Goal: Task Accomplishment & Management: Manage account settings

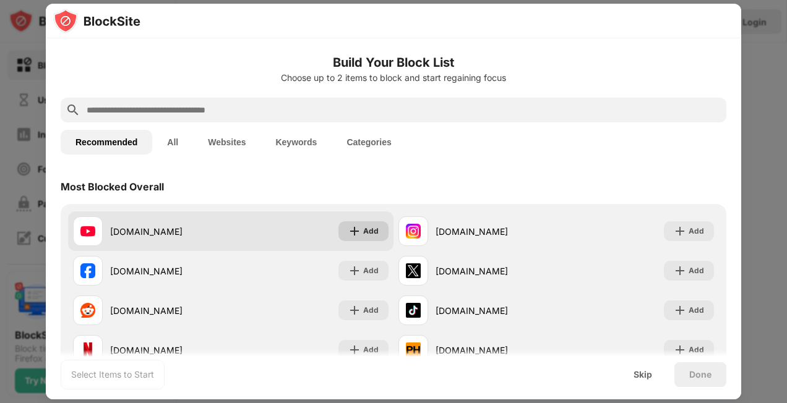
click at [363, 230] on div "Add" at bounding box center [370, 231] width 15 height 12
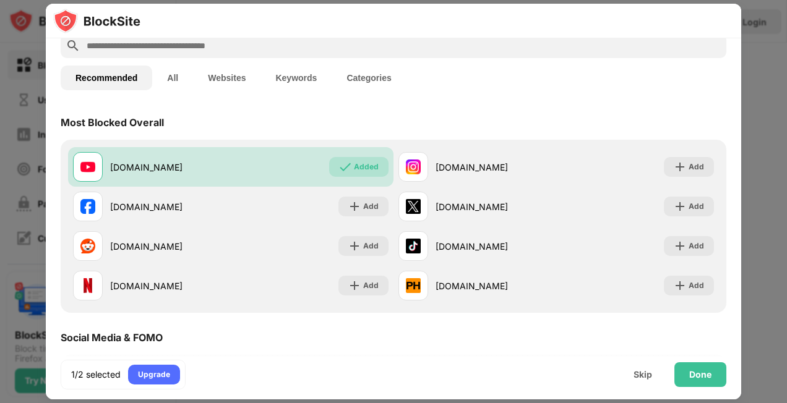
scroll to position [65, 0]
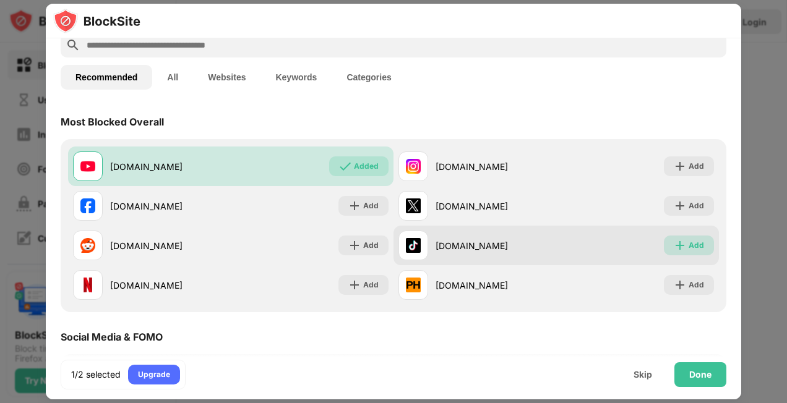
click at [674, 244] on img at bounding box center [680, 245] width 12 height 12
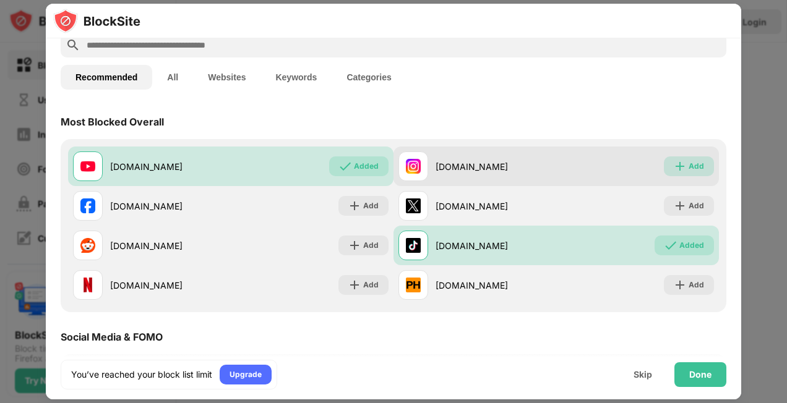
click at [679, 165] on div "Add" at bounding box center [689, 167] width 50 height 20
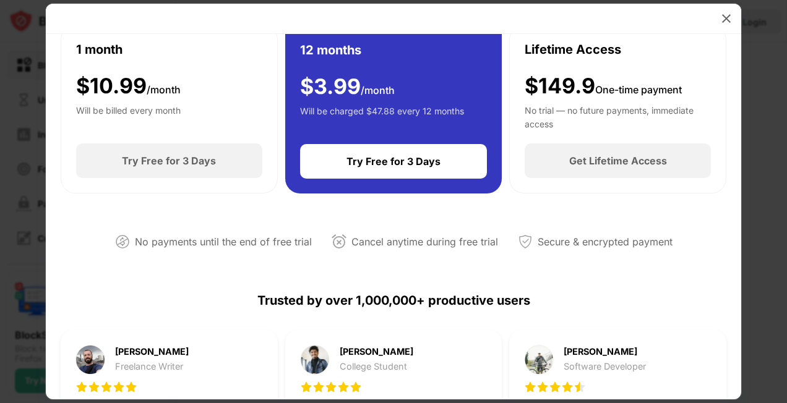
scroll to position [9, 0]
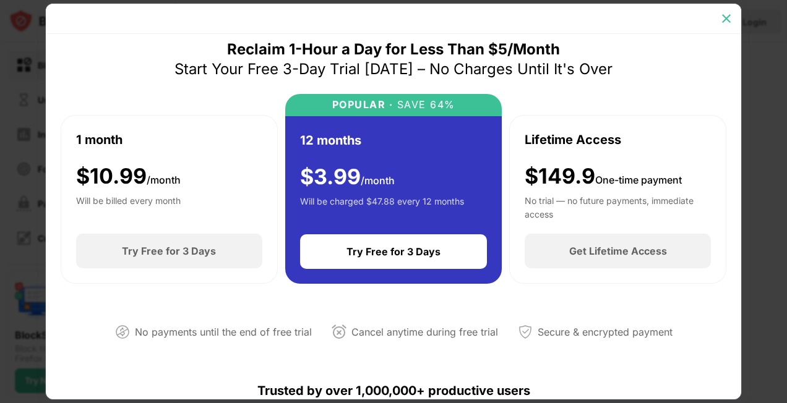
click at [727, 13] on img at bounding box center [726, 18] width 12 height 12
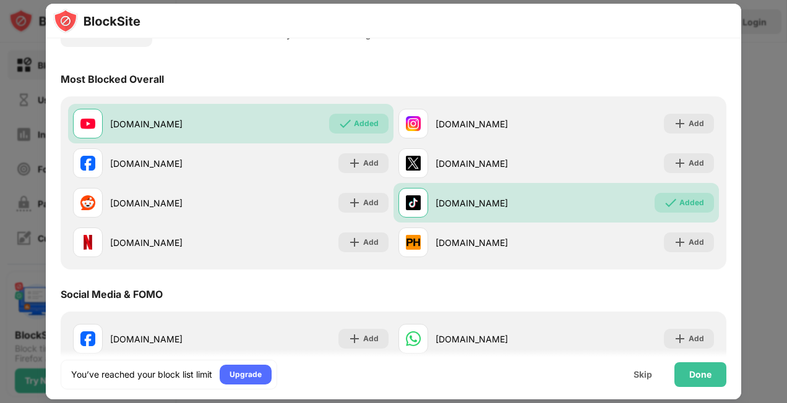
scroll to position [109, 0]
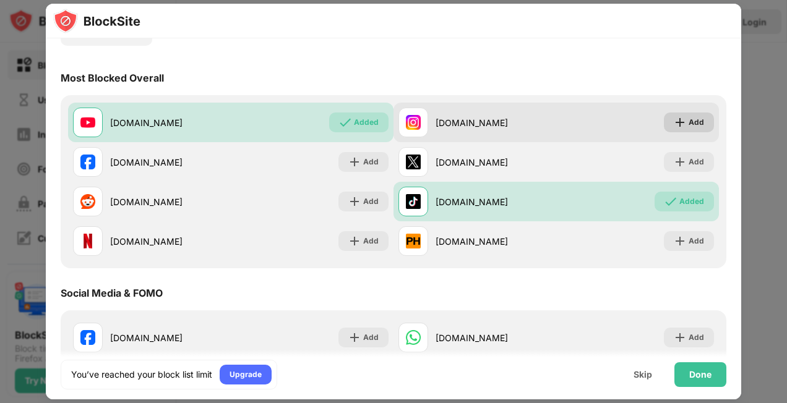
click at [689, 121] on div "Add" at bounding box center [696, 122] width 15 height 12
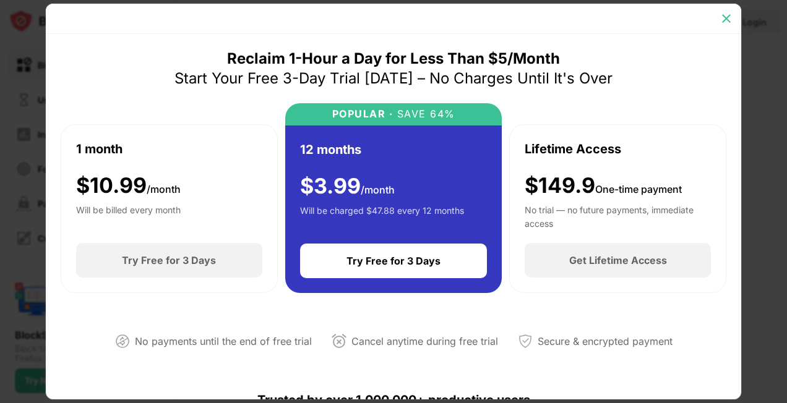
click at [735, 20] on div at bounding box center [727, 19] width 20 height 20
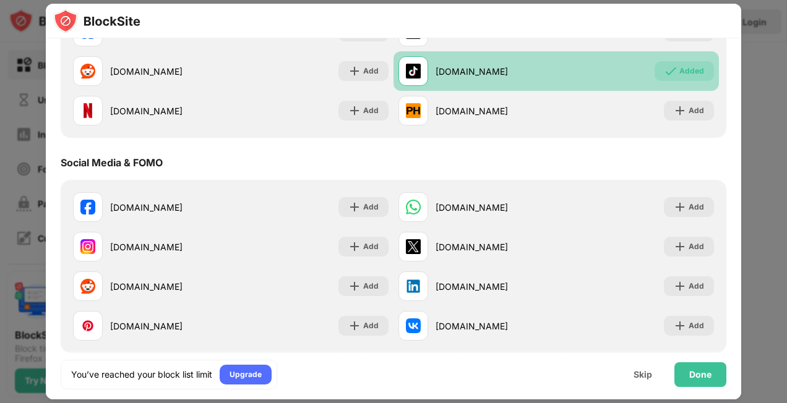
scroll to position [240, 0]
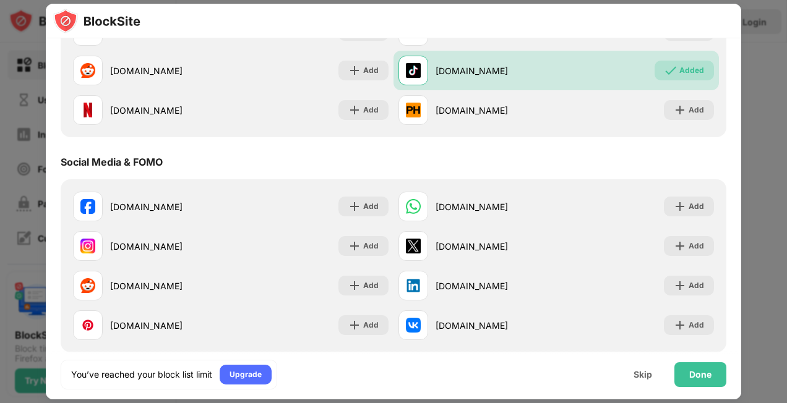
drag, startPoint x: 764, startPoint y: 2, endPoint x: 413, endPoint y: 18, distance: 351.9
click at [413, 18] on div at bounding box center [394, 21] width 696 height 35
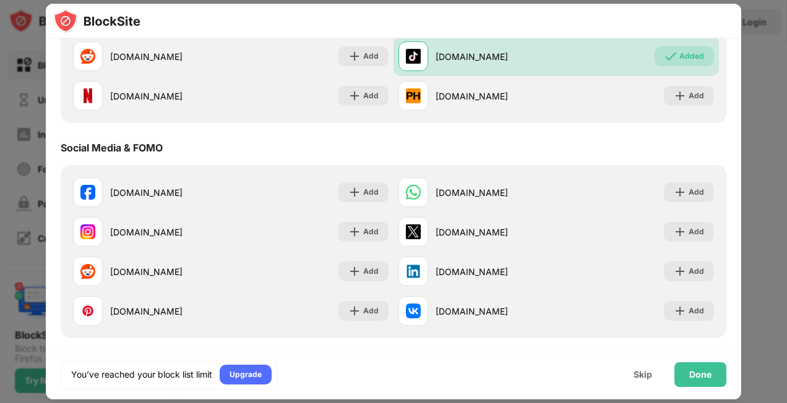
scroll to position [0, 0]
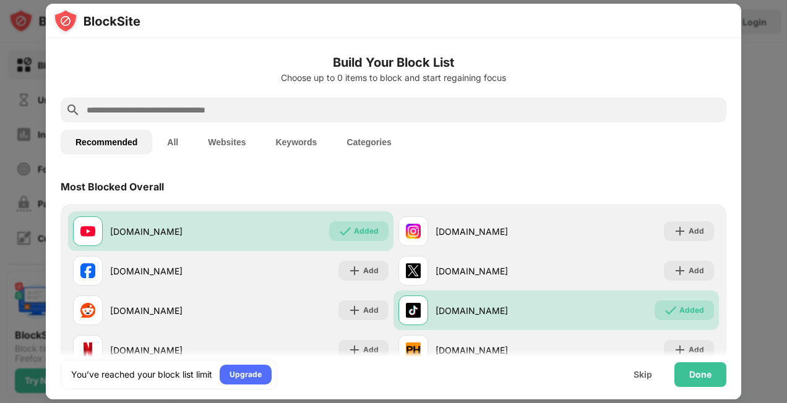
click at [758, 67] on div at bounding box center [393, 201] width 787 height 403
click at [787, 96] on html "Block Sites Usage Limit Insights Focus Mode Password Protection Custom Block Pa…" at bounding box center [393, 201] width 787 height 403
click at [689, 368] on div "Done" at bounding box center [701, 375] width 52 height 25
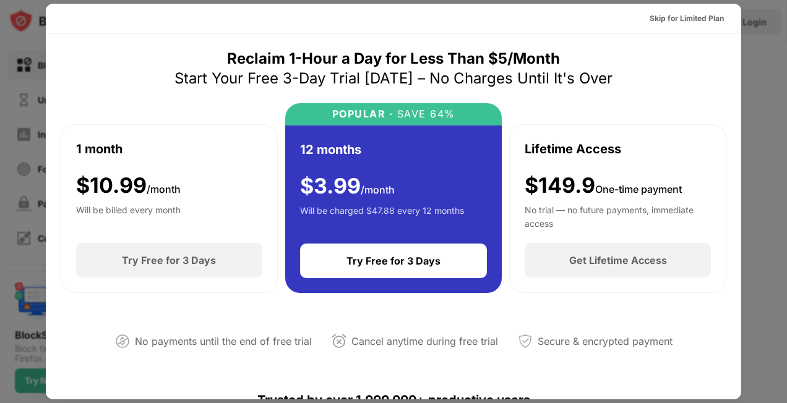
click at [759, 72] on div at bounding box center [393, 201] width 787 height 403
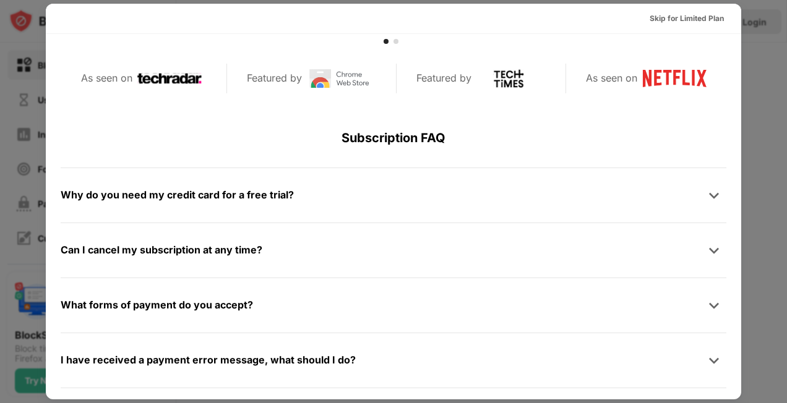
scroll to position [604, 0]
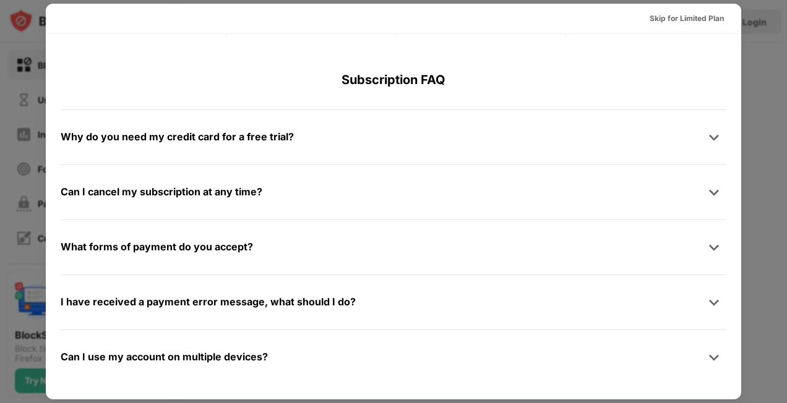
click at [747, 142] on div at bounding box center [393, 201] width 787 height 403
click at [682, 20] on div "Skip for Limited Plan" at bounding box center [687, 18] width 74 height 12
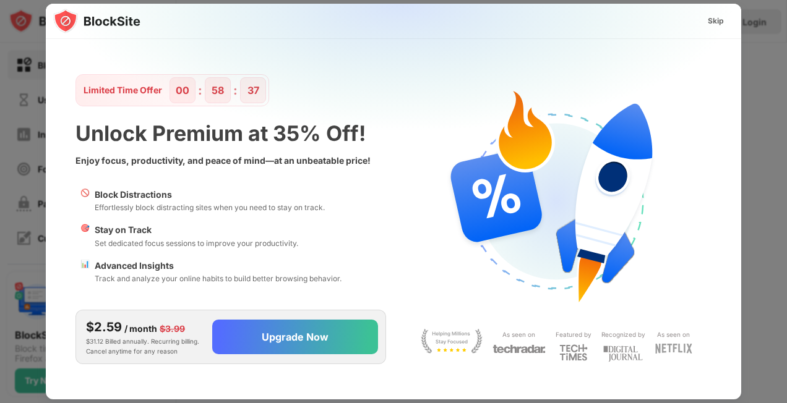
scroll to position [0, 0]
click at [717, 20] on div "Skip" at bounding box center [716, 21] width 16 height 12
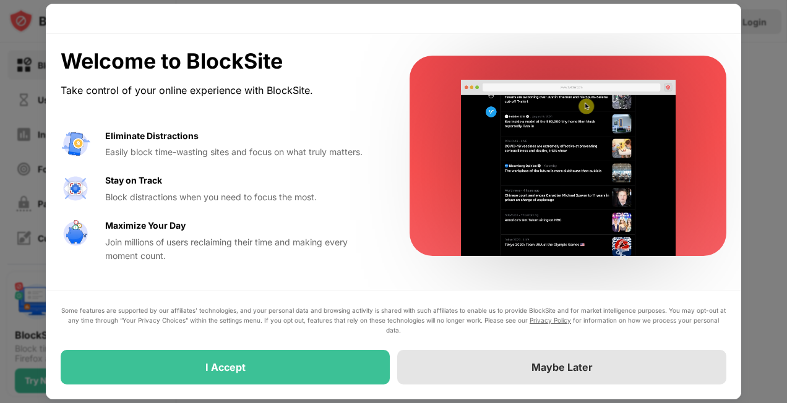
click at [518, 363] on div "Maybe Later" at bounding box center [561, 367] width 329 height 35
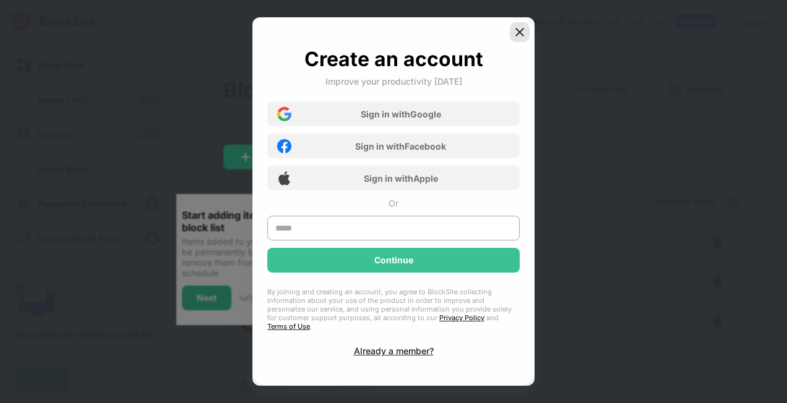
click at [528, 35] on div at bounding box center [520, 32] width 20 height 20
